Goal: Task Accomplishment & Management: Manage account settings

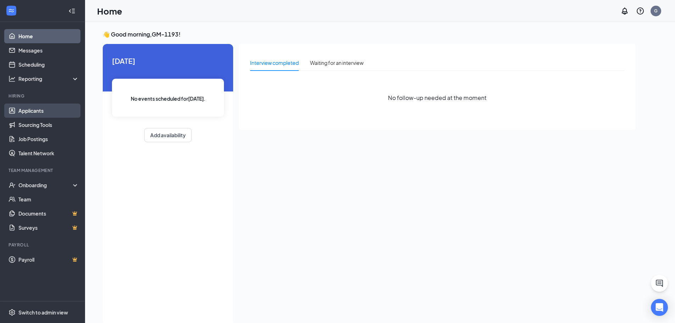
click at [43, 112] on link "Applicants" at bounding box center [48, 110] width 61 height 14
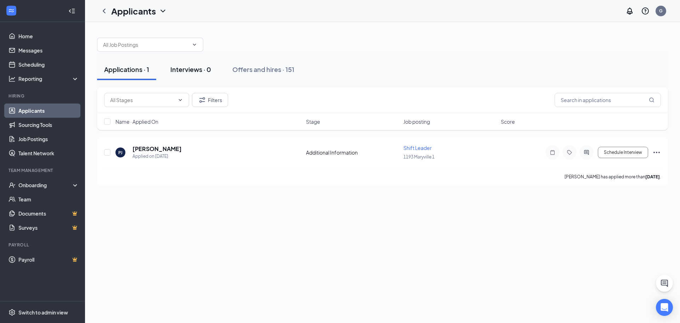
click at [208, 69] on div "Interviews · 0" at bounding box center [190, 69] width 41 height 9
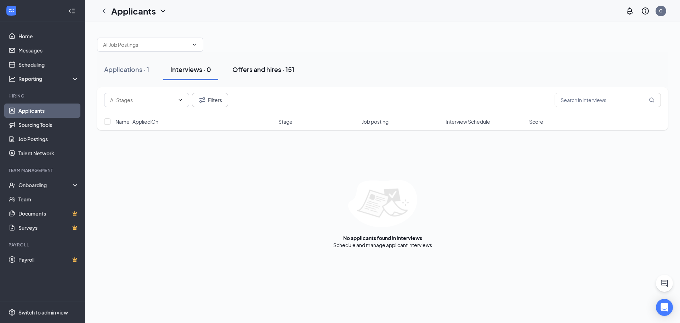
click at [239, 62] on button "Offers and hires · 151" at bounding box center [263, 69] width 76 height 21
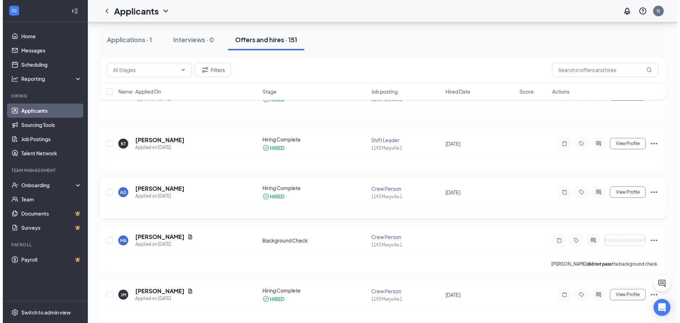
scroll to position [354, 0]
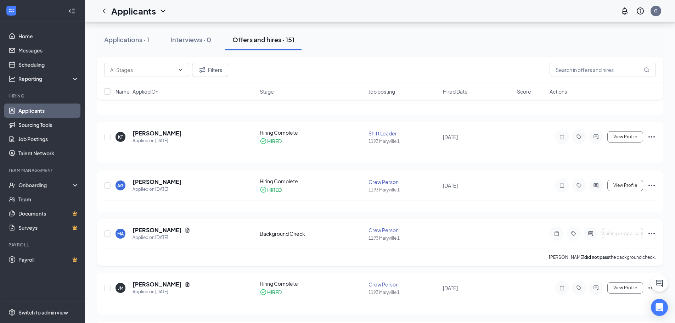
click at [618, 258] on p "Maggie Alvarez did not pass the background check." at bounding box center [601, 257] width 107 height 6
click at [153, 132] on h5 "[PERSON_NAME]" at bounding box center [156, 133] width 49 height 8
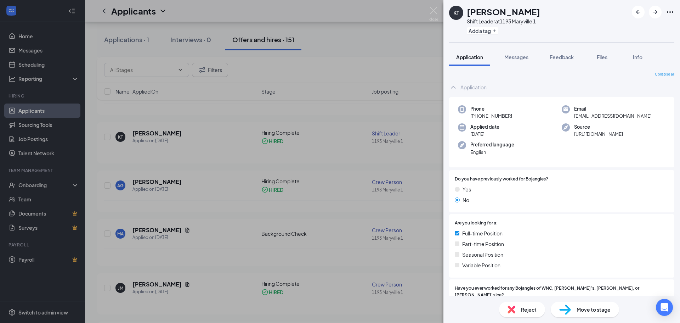
click at [671, 11] on icon "Ellipses" at bounding box center [670, 12] width 8 height 8
click at [637, 30] on link "View full application" at bounding box center [631, 28] width 76 height 7
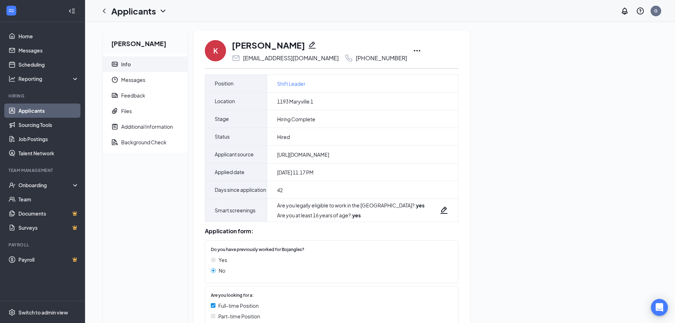
click at [412, 49] on icon "Ellipses" at bounding box center [416, 50] width 8 height 8
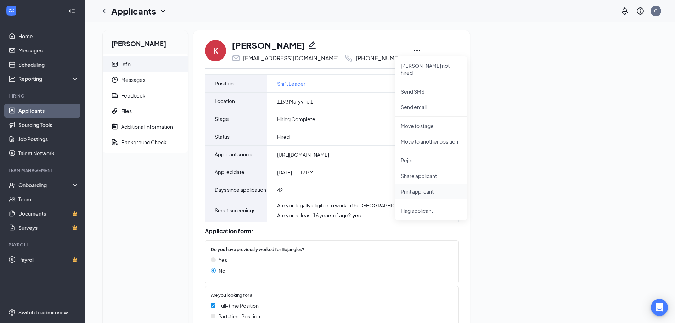
click at [427, 188] on p "Print applicant" at bounding box center [430, 191] width 61 height 7
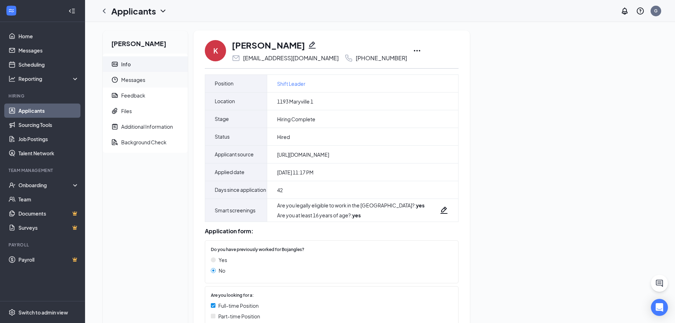
click at [146, 86] on span "Messages" at bounding box center [151, 80] width 61 height 16
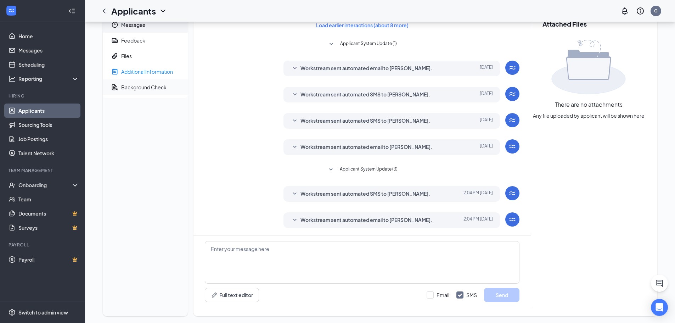
click at [148, 93] on ul "Info Messages Feedback Files Additional Information Background Check" at bounding box center [145, 48] width 85 height 99
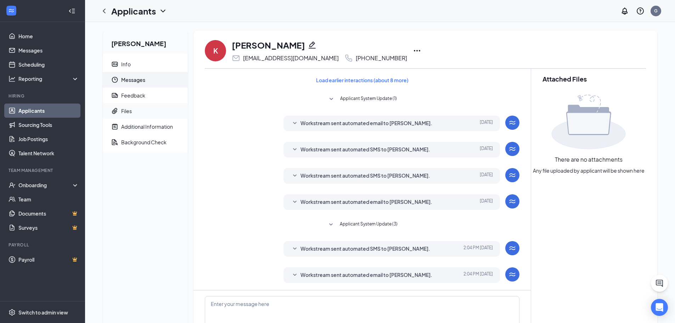
click at [158, 108] on span "Files" at bounding box center [151, 111] width 61 height 16
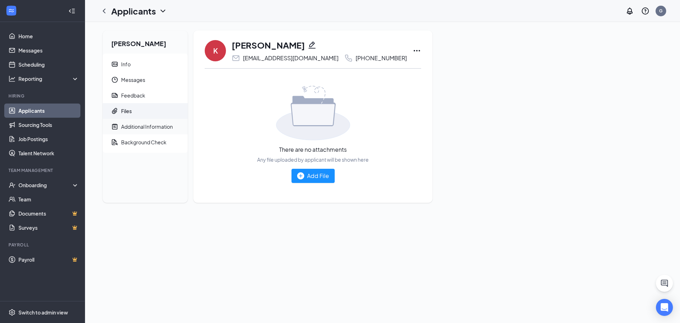
click at [159, 125] on div "Additional Information" at bounding box center [147, 126] width 52 height 7
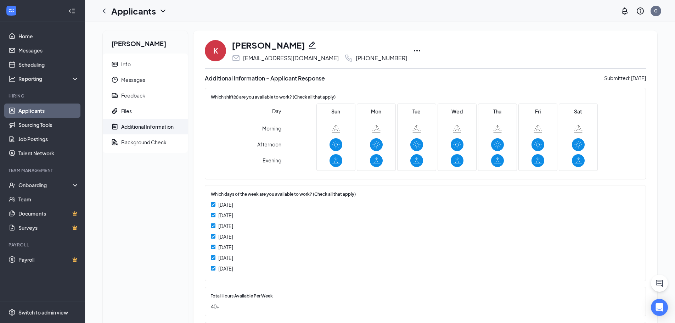
click at [412, 49] on icon "Ellipses" at bounding box center [416, 50] width 8 height 8
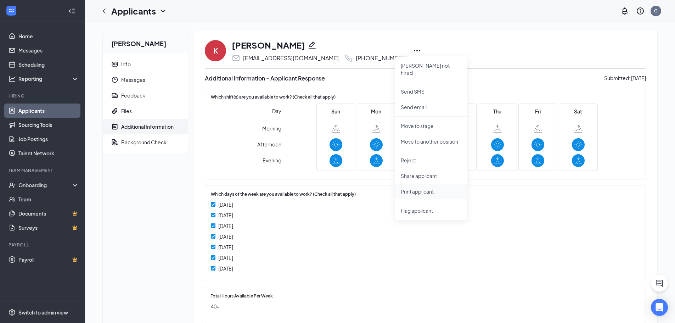
click at [419, 188] on p "Print applicant" at bounding box center [430, 191] width 61 height 7
